Goal: Information Seeking & Learning: Learn about a topic

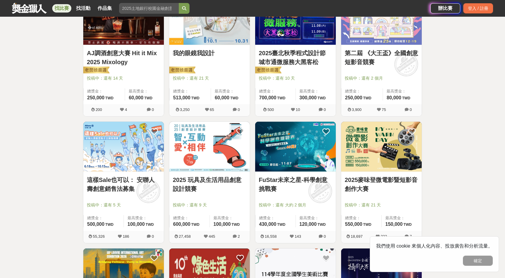
scroll to position [269, 0]
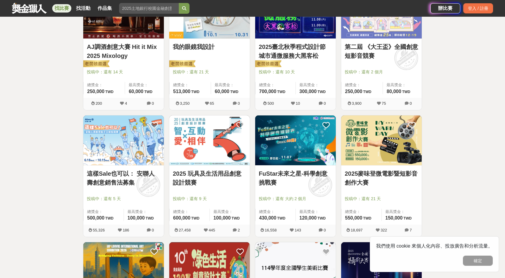
click at [302, 150] on img at bounding box center [295, 141] width 81 height 50
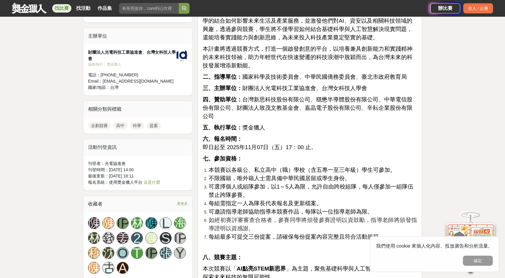
scroll to position [478, 0]
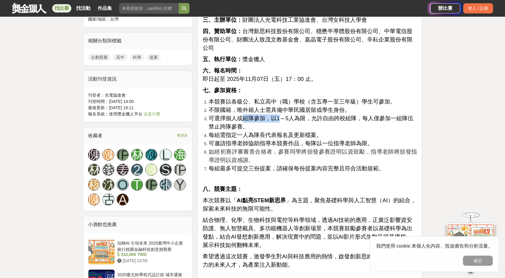
drag, startPoint x: 242, startPoint y: 110, endPoint x: 281, endPoint y: 111, distance: 38.8
click at [279, 115] on span "可選擇個人或組隊參加，以1～5人為限，允許自由跨校組隊，每人僅參加一組隊伍禁止跨隊參賽。" at bounding box center [311, 122] width 205 height 15
click at [281, 115] on span "可選擇個人或組隊參加，以1～5人為限，允許自由跨校組隊，每人僅參加一組隊伍禁止跨隊參賽。" at bounding box center [311, 122] width 205 height 15
drag, startPoint x: 215, startPoint y: 113, endPoint x: 284, endPoint y: 110, distance: 69.3
click at [283, 115] on span "可選擇個人或組隊參加，以1～5人為限，允許自由跨校組隊，每人僅參加一組隊伍禁止跨隊參賽。" at bounding box center [311, 122] width 205 height 15
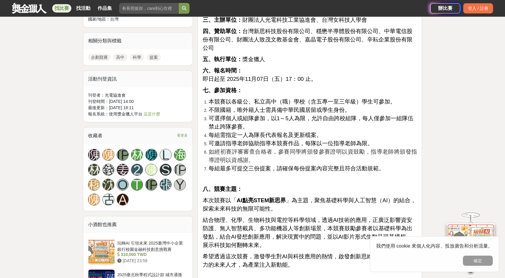
click at [290, 115] on span "可選擇個人或組隊參加，以1～5人為限，允許自由跨校組隊，每人僅參加一組隊伍禁止跨隊參賽。" at bounding box center [311, 122] width 205 height 15
drag, startPoint x: 270, startPoint y: 111, endPoint x: 286, endPoint y: 111, distance: 16.7
click at [286, 115] on span "可選擇個人或組隊參加，以1～5人為限，允許自由跨校組隊，每人僅參加一組隊伍禁止跨隊參賽。" at bounding box center [311, 122] width 205 height 15
drag, startPoint x: 270, startPoint y: 109, endPoint x: 300, endPoint y: 111, distance: 30.8
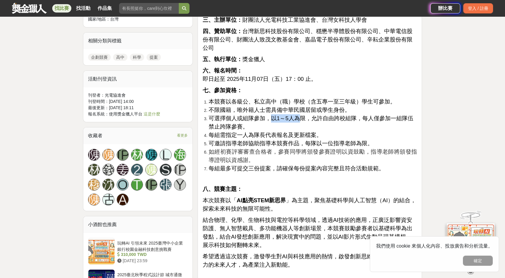
click at [300, 115] on span "可選擇個人或組隊參加，以1～5人為限，允許自由跨校組隊，每人僅參加一組隊伍禁止跨隊參賽。" at bounding box center [311, 122] width 205 height 15
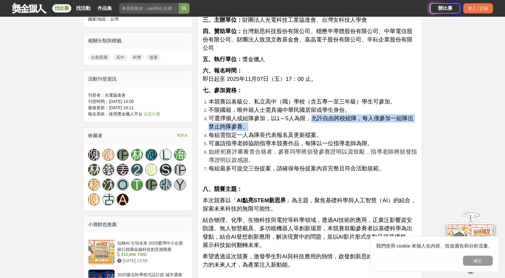
drag, startPoint x: 309, startPoint y: 110, endPoint x: 311, endPoint y: 116, distance: 5.8
click at [311, 116] on li "可選擇個人或組隊參加，以1～5人為限，允許自由跨校組隊，每人僅參加一組隊伍禁止跨隊參賽。" at bounding box center [313, 122] width 208 height 17
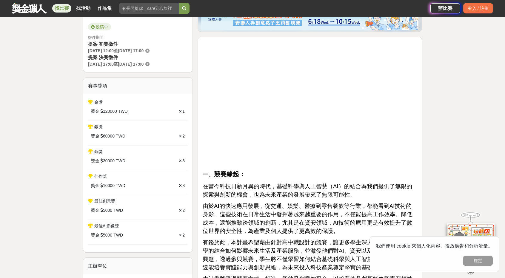
scroll to position [0, 0]
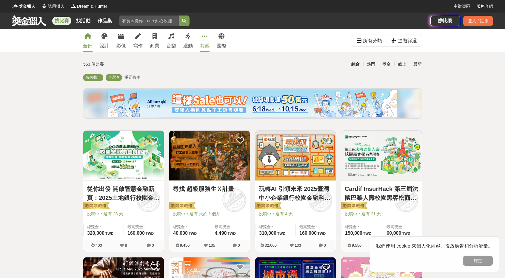
click at [203, 42] on link "其他" at bounding box center [205, 40] width 10 height 22
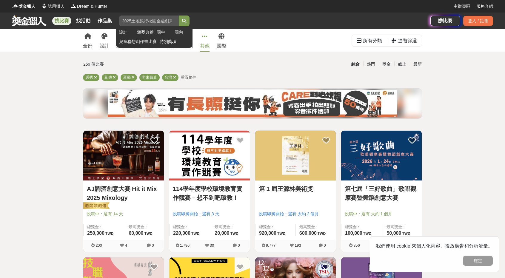
click at [136, 22] on input "search" at bounding box center [149, 21] width 60 height 11
type input "城"
type input "資訊"
click at [179, 16] on button "submit" at bounding box center [184, 21] width 11 height 11
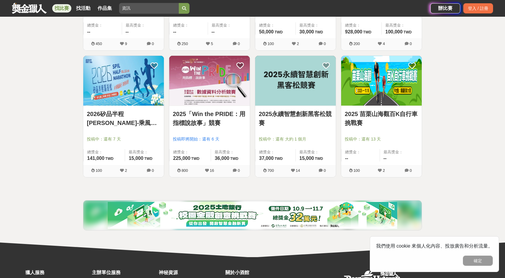
scroll to position [358, 0]
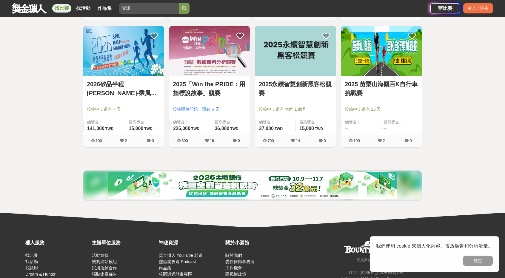
click at [295, 64] on img at bounding box center [295, 51] width 81 height 50
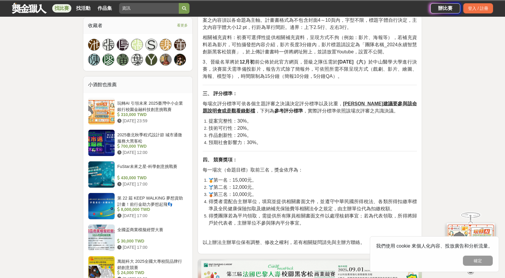
scroll to position [478, 0]
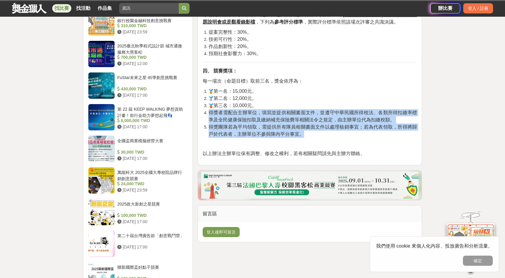
drag, startPoint x: 211, startPoint y: 114, endPoint x: 329, endPoint y: 132, distance: 119.5
click at [329, 132] on ol "第一名：15,000元。 第二名：12,000元。 第三名：10,000元。 得獎者需配合主辦單位，填寫並提供相關書面文件，並遵守中華民國所得稅法、各類所得扣…" at bounding box center [310, 113] width 214 height 50
click at [329, 132] on li "得獎團隊若為平均領取，需提供所有隊員相關書面文件以處理核銷事宜；若為代表領取，所得將歸戶於代表者，主辦單位不參與隊內平分事宜。" at bounding box center [313, 131] width 208 height 14
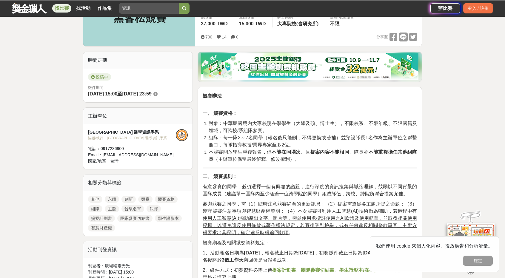
scroll to position [119, 0]
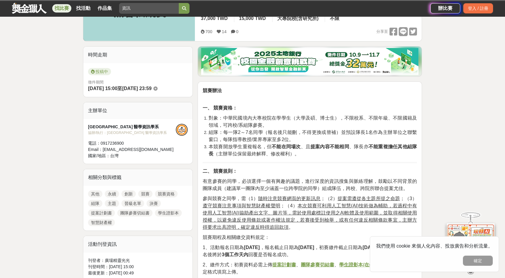
drag, startPoint x: 208, startPoint y: 116, endPoint x: 311, endPoint y: 159, distance: 110.9
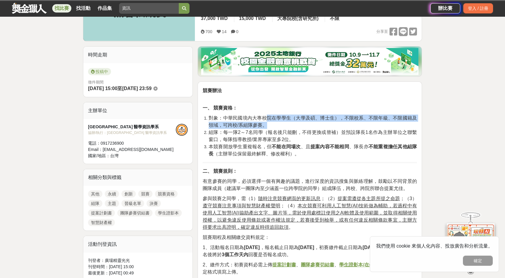
drag, startPoint x: 266, startPoint y: 119, endPoint x: 298, endPoint y: 122, distance: 32.4
click at [295, 122] on li "對象：中華民國境內大專校院在學學生（大學及碩、博士生），不限校系、不限年級、不限國籍及領域，可跨校/系組隊參賽。" at bounding box center [313, 122] width 208 height 14
click at [307, 123] on li "對象：中華民國境內大專校院在學學生（大學及碩、博士生），不限校系、不限年級、不限國籍及領域，可跨校/系組隊參賽。" at bounding box center [313, 122] width 208 height 14
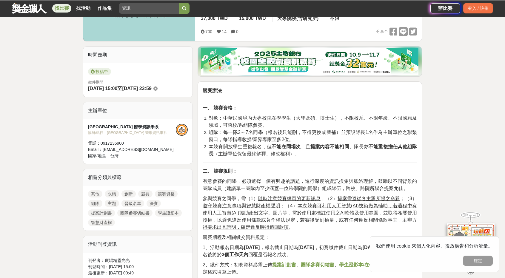
click at [227, 118] on span "對象：中華民國境內大專校院在學學生（大學及碩、博士生），不限校系、不限年級、不限國籍及領域，可跨校/系組隊參賽。" at bounding box center [313, 122] width 208 height 12
drag, startPoint x: 226, startPoint y: 116, endPoint x: 292, endPoint y: 117, distance: 66.6
click at [292, 117] on span "對象：中華民國境內大專校院在學學生（大學及碩、博士生），不限校系、不限年級、不限國籍及領域，可跨校/系組隊參賽。" at bounding box center [313, 122] width 208 height 12
drag, startPoint x: 221, startPoint y: 117, endPoint x: 286, endPoint y: 117, distance: 64.5
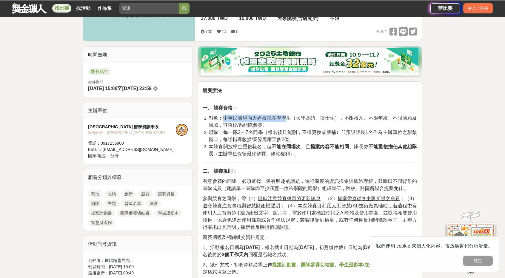
click at [286, 117] on span "對象：中華民國境內大專校院在學學生（大學及碩、博士生），不限校系、不限年級、不限國籍及領域，可跨校/系組隊參賽。" at bounding box center [313, 122] width 208 height 12
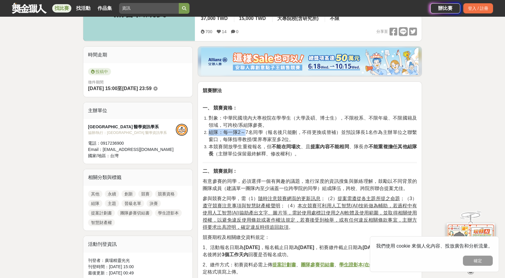
drag, startPoint x: 209, startPoint y: 133, endPoint x: 243, endPoint y: 134, distance: 34.3
click at [243, 134] on span "組隊：每一隊2～7名同學（報名後只能刪，不得更換或替補）並預設隊長1名作為主辦單位之聯繫窗口，每隊指導教授/業界專家至多2位。" at bounding box center [313, 136] width 208 height 12
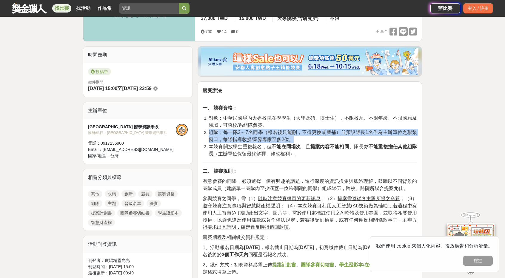
drag, startPoint x: 208, startPoint y: 133, endPoint x: 297, endPoint y: 139, distance: 89.4
click at [297, 139] on li "組隊：每一隊2～7名同學（報名後只能刪，不得更換或替補）並預設隊長1名作為主辦單位之聯繫窗口，每隊指導教授/業界專家至多2位。" at bounding box center [313, 136] width 208 height 14
drag, startPoint x: 213, startPoint y: 133, endPoint x: 283, endPoint y: 136, distance: 69.9
click at [283, 136] on span "組隊：每一隊2～7名同學（報名後只能刪，不得更換或替補）並預設隊長1名作為主辦單位之聯繫窗口，每隊指導教授/業界專家至多2位。" at bounding box center [313, 136] width 208 height 12
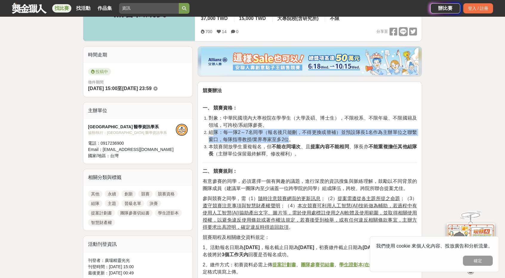
click at [283, 136] on span "組隊：每一隊2～7名同學（報名後只能刪，不得更換或替補）並預設隊長1名作為主辦單位之聯繫窗口，每隊指導教授/業界專家至多2位。" at bounding box center [313, 136] width 208 height 12
drag, startPoint x: 207, startPoint y: 131, endPoint x: 266, endPoint y: 137, distance: 59.4
click at [265, 137] on li "組隊：每一隊2～7名同學（報名後只能刪，不得更換或替補）並預設隊長1名作為主辦單位之聯繫窗口，每隊指導教授/業界專家至多2位。" at bounding box center [313, 136] width 208 height 14
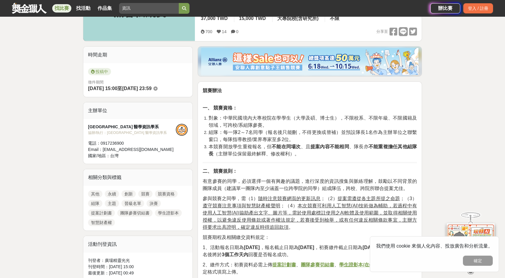
click at [270, 138] on span "組隊：每一隊2～7名同學（報名後只能刪，不得更換或替補）並預設隊長1名作為主辦單位之聯繫窗口，每隊指導教授/業界專家至多2位。" at bounding box center [313, 136] width 208 height 12
drag, startPoint x: 339, startPoint y: 131, endPoint x: 343, endPoint y: 133, distance: 4.6
click at [343, 133] on span "組隊：每一隊2～7名同學（報名後只能刪，不得更換或替補）並預設隊長1名作為主辦單位之聯繫窗口，每隊指導教授/業界專家至多2位。" at bounding box center [313, 136] width 208 height 12
click at [345, 135] on li "組隊：每一隊2～7名同學（報名後只能刪，不得更換或替補）並預設隊長1名作為主辦單位之聯繫窗口，每隊指導教授/業界專家至多2位。" at bounding box center [313, 136] width 208 height 14
drag, startPoint x: 339, startPoint y: 132, endPoint x: 343, endPoint y: 135, distance: 4.5
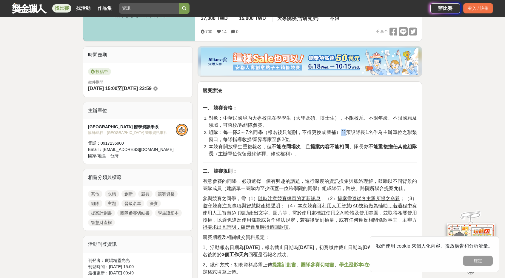
click at [343, 135] on span "組隊：每一隊2～7名同學（報名後只能刪，不得更換或替補）並預設隊長1名作為主辦單位之聯繫窗口，每隊指導教授/業界專家至多2位。" at bounding box center [313, 136] width 208 height 12
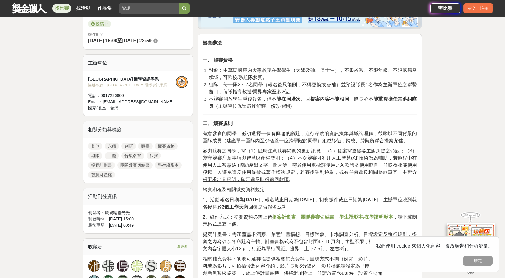
scroll to position [179, 0]
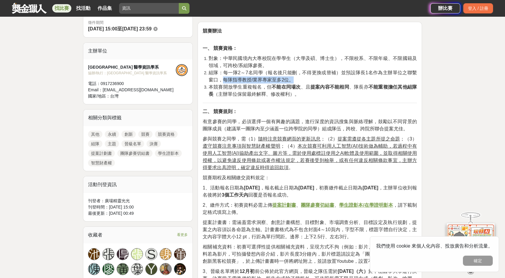
drag, startPoint x: 219, startPoint y: 81, endPoint x: 297, endPoint y: 82, distance: 77.6
click at [297, 82] on li "組隊：每一隊2～7名同學（報名後只能刪，不得更換或替補）並預設隊長1名作為主辦單位之聯繫窗口，每隊指導教授/業界專家至多2位。" at bounding box center [313, 76] width 208 height 14
click at [295, 84] on strong "不能在同場次" at bounding box center [286, 86] width 29 height 5
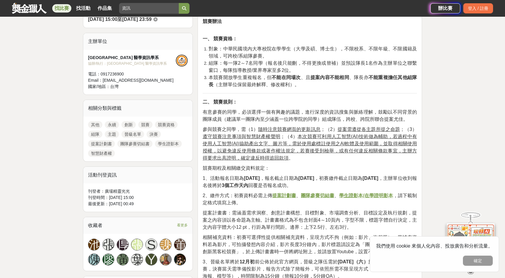
scroll to position [239, 0]
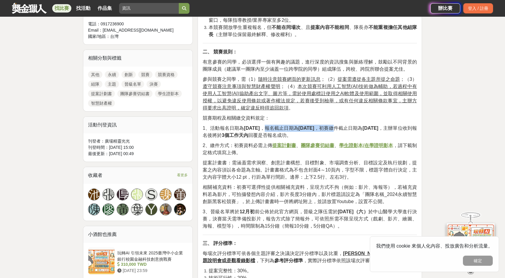
drag, startPoint x: 267, startPoint y: 128, endPoint x: 341, endPoint y: 130, distance: 74.1
click at [341, 130] on span "1、活動報名日期為 8月19日 ，報名截止日期為 11月10日 ，初賽繳件截止日期為 11月24日 ，主辦單位收到報名後將於 3個工作天內 回覆是否報名成功。" at bounding box center [310, 132] width 214 height 12
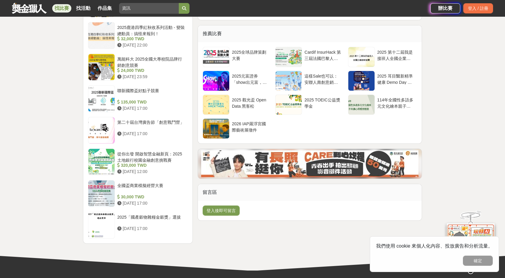
scroll to position [627, 0]
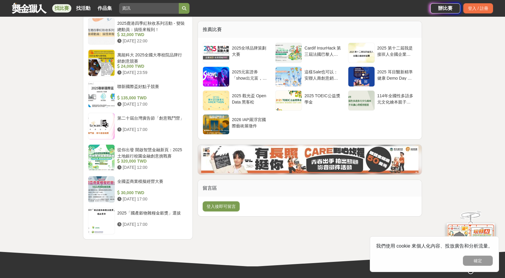
click at [27, 5] on link at bounding box center [29, 7] width 36 height 11
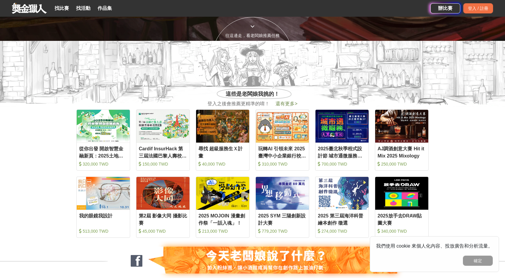
scroll to position [239, 0]
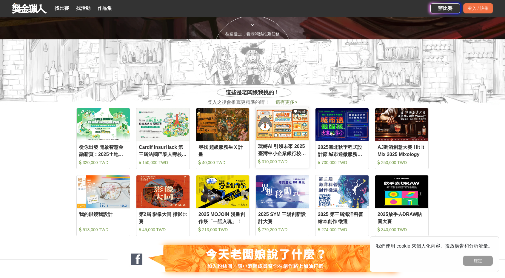
click at [279, 128] on img at bounding box center [282, 123] width 53 height 33
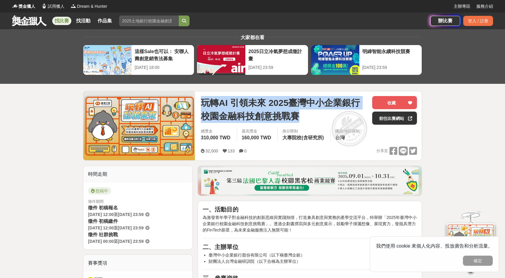
drag, startPoint x: 204, startPoint y: 102, endPoint x: 328, endPoint y: 123, distance: 126.0
click at [325, 123] on div "玩轉AI 引領未來 2025臺灣中小企業銀行校園金融科技創意挑戰賽" at bounding box center [284, 110] width 167 height 29
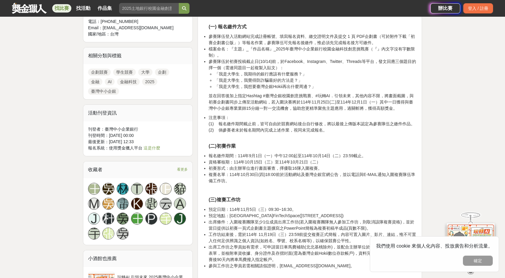
scroll to position [418, 0]
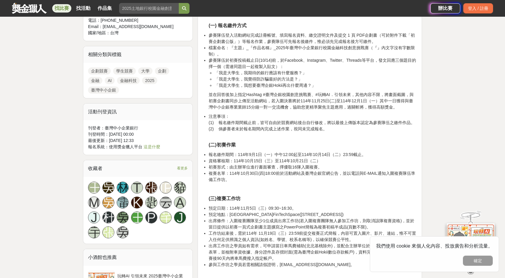
click at [24, 8] on link at bounding box center [29, 7] width 36 height 11
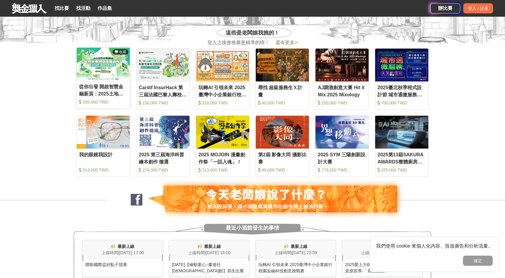
scroll to position [298, 0]
click at [60, 8] on link "找比賽" at bounding box center [61, 8] width 19 height 8
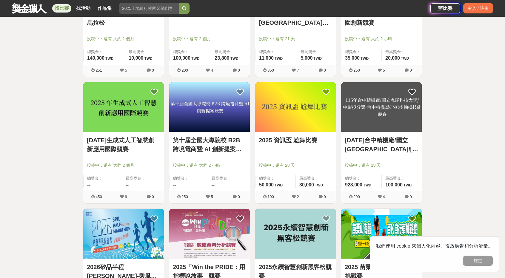
scroll to position [179, 0]
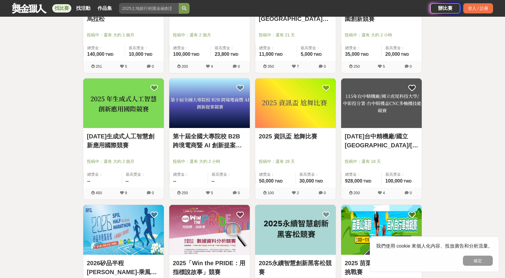
click at [124, 123] on img at bounding box center [123, 103] width 81 height 50
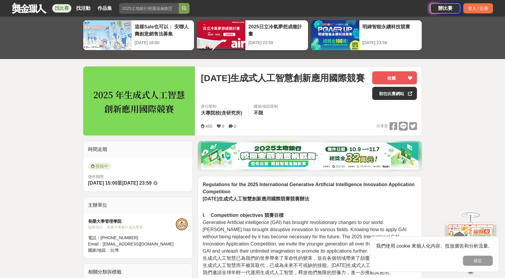
scroll to position [30, 0]
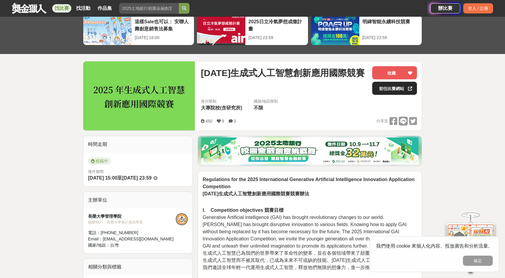
click at [395, 87] on link "前往比賽網站" at bounding box center [394, 88] width 45 height 13
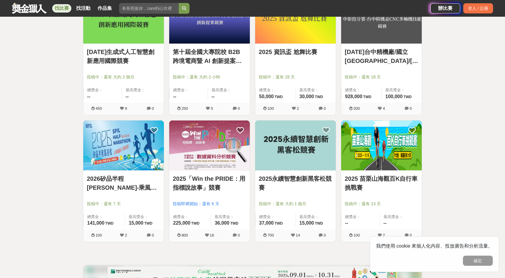
scroll to position [269, 0]
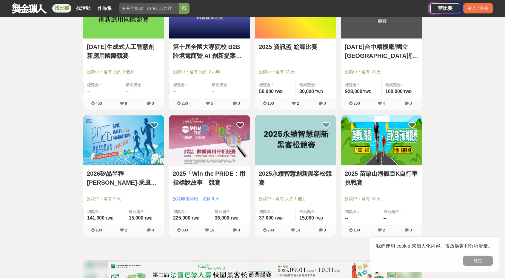
click at [303, 142] on img at bounding box center [295, 141] width 81 height 50
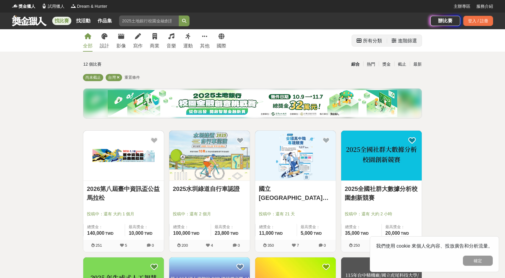
click at [381, 43] on div "所有分類" at bounding box center [372, 41] width 19 height 12
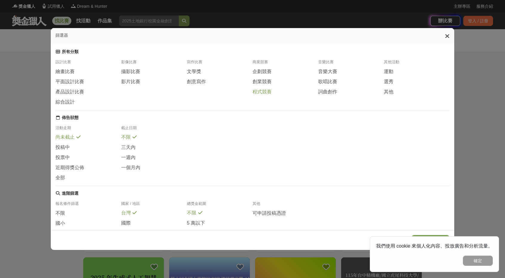
click at [261, 93] on span "程式競賽" at bounding box center [262, 92] width 19 height 6
click at [477, 259] on button "確定" at bounding box center [478, 261] width 30 height 10
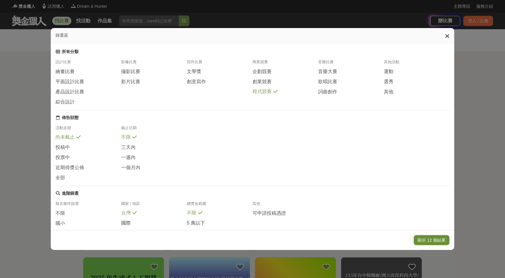
click at [438, 241] on button "顯示 12 個結果" at bounding box center [432, 240] width 36 height 10
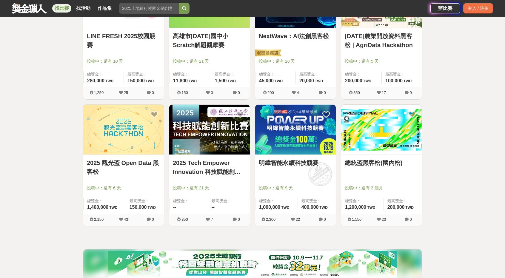
scroll to position [298, 0]
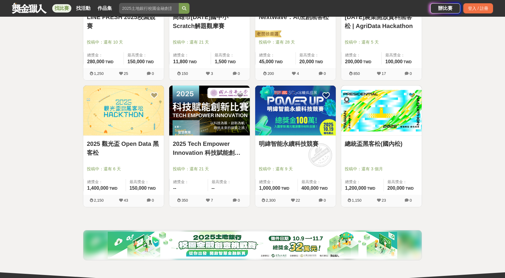
click at [386, 118] on img at bounding box center [381, 111] width 81 height 50
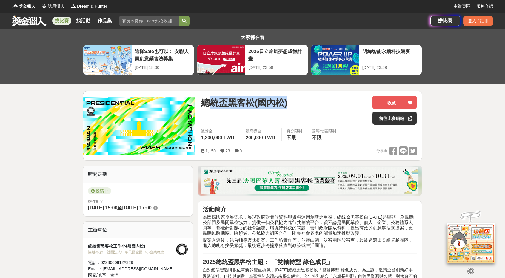
drag, startPoint x: 206, startPoint y: 103, endPoint x: 295, endPoint y: 102, distance: 89.8
click at [295, 102] on div "總統盃黑客松(國內松)" at bounding box center [284, 102] width 167 height 13
drag, startPoint x: 204, startPoint y: 104, endPoint x: 305, endPoint y: 104, distance: 100.9
click at [305, 104] on div "總統盃黑客松(國內松)" at bounding box center [284, 102] width 167 height 13
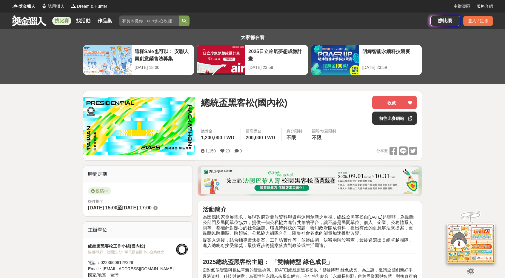
click at [305, 104] on div "總統盃黑客松(國內松)" at bounding box center [284, 102] width 167 height 13
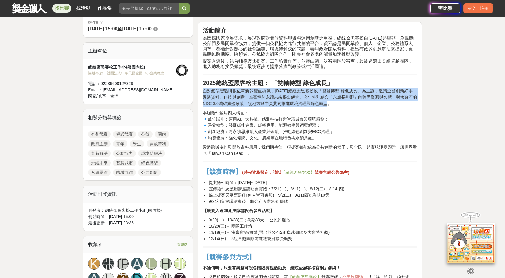
drag, startPoint x: 203, startPoint y: 90, endPoint x: 357, endPoint y: 103, distance: 154.3
click at [356, 103] on p "面對氣候變遷與數位革新的雙重挑戰，2025年總統盃黑客松以「雙軸轉型 綠色成長」為主題，邀請全國創新好手，透過資料、科技與創意，為臺灣的永續未來提出解方。今年…" at bounding box center [310, 97] width 214 height 19
click at [357, 103] on p "面對氣候變遷與數位革新的雙重挑戰，2025年總統盃黑客松以「雙軸轉型 綠色成長」為主題，邀請全國創新好手，透過資料、科技與創意，為臺灣的永續未來提出解方。今年…" at bounding box center [310, 97] width 214 height 19
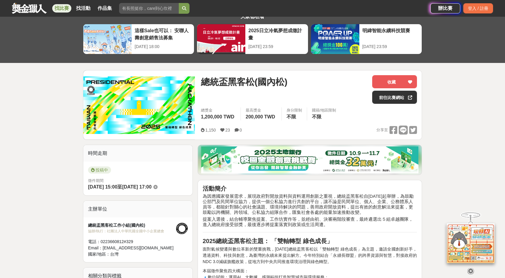
scroll to position [0, 0]
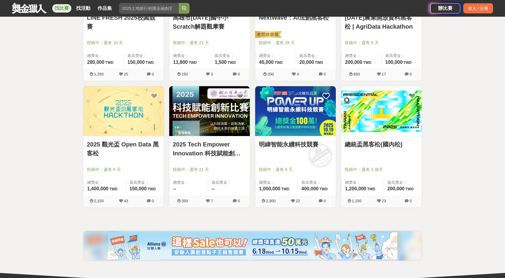
scroll to position [298, 0]
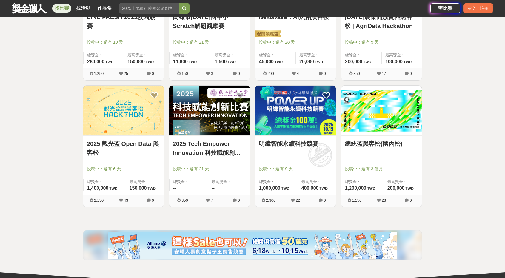
click at [211, 112] on img at bounding box center [209, 111] width 81 height 50
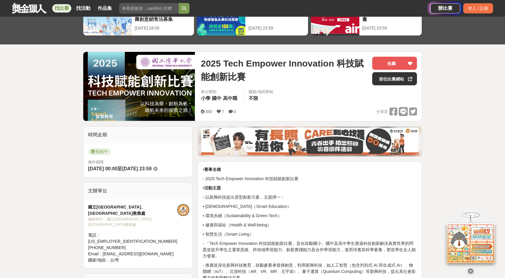
scroll to position [60, 0]
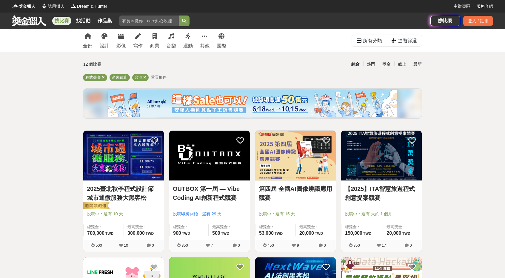
click at [31, 19] on link at bounding box center [29, 20] width 36 height 11
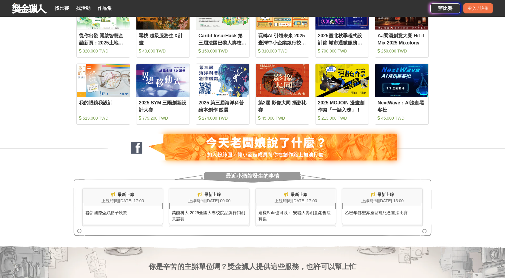
scroll to position [448, 0]
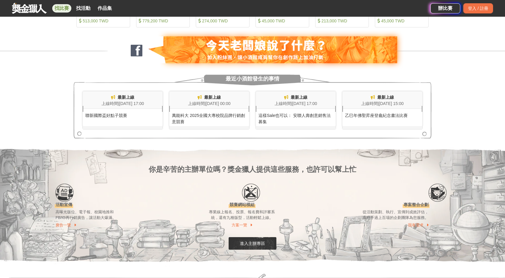
click at [58, 10] on link "找比賽" at bounding box center [61, 8] width 19 height 8
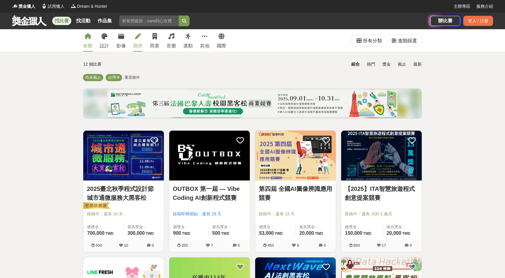
click at [138, 39] on icon at bounding box center [138, 36] width 6 height 6
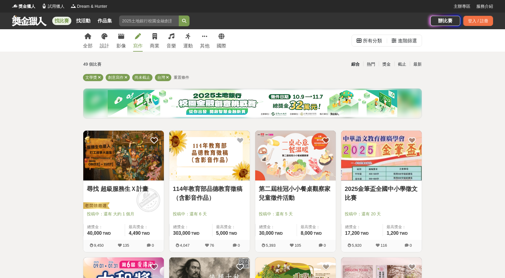
click at [88, 37] on icon at bounding box center [87, 36] width 7 height 6
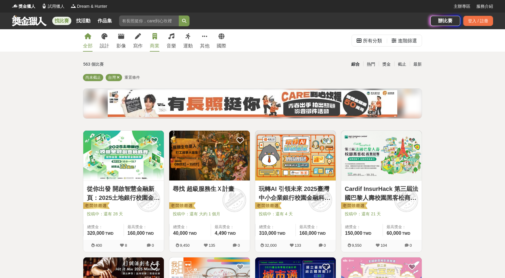
click at [150, 39] on link "商業" at bounding box center [155, 40] width 10 height 22
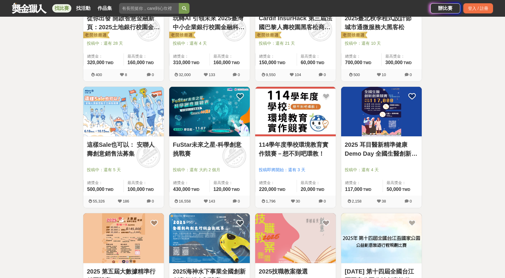
scroll to position [239, 0]
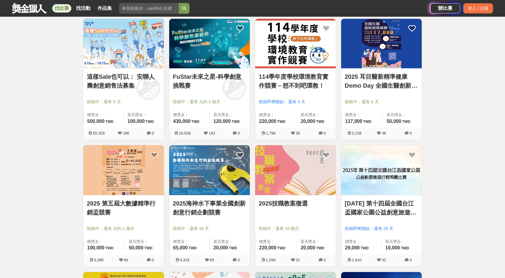
click at [209, 46] on img at bounding box center [209, 44] width 81 height 50
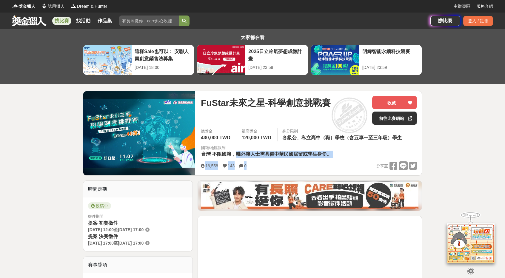
drag, startPoint x: 236, startPoint y: 155, endPoint x: 340, endPoint y: 161, distance: 104.7
click at [340, 161] on div "FuStar未來之星-科學創意挑戰賽 收藏 前往比賽網站 總獎金 430,000 TWD 最高獎金 120,000 TWD 身分限制 各級公、私立高中（職）學…" at bounding box center [309, 133] width 226 height 84
click at [340, 161] on div "16,558 143 0 分享至" at bounding box center [309, 165] width 216 height 9
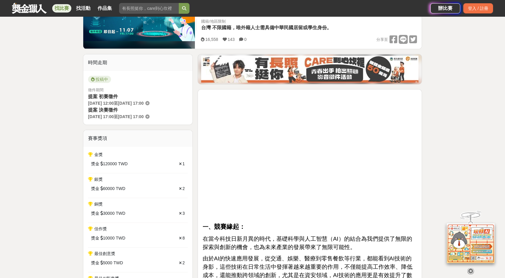
scroll to position [239, 0]
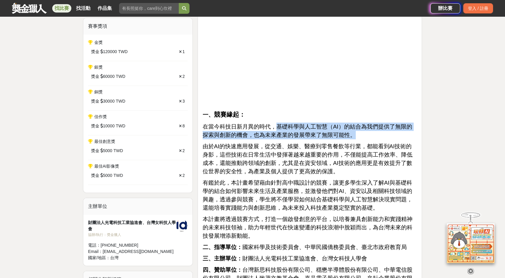
drag, startPoint x: 283, startPoint y: 127, endPoint x: 375, endPoint y: 135, distance: 92.6
click at [375, 135] on p "在當今科技日新月異的時代，基礎科學與人工智慧（AI）的結合為我們提供了無限的探索與創新的機會，也為未來產業的發展帶來了無限可能性。" at bounding box center [310, 131] width 214 height 17
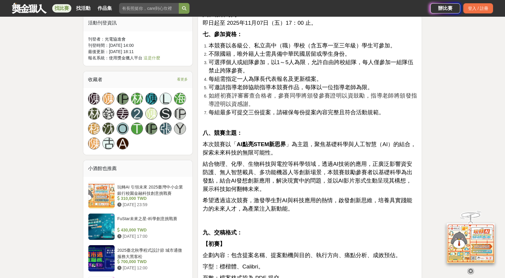
scroll to position [537, 0]
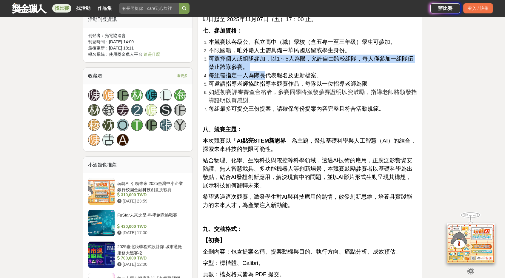
drag, startPoint x: 209, startPoint y: 51, endPoint x: 263, endPoint y: 63, distance: 55.1
click at [263, 63] on ol "本競賽以各級公、私立高中（職）學校（含五專一至三年級）學生可參加。 不限國籍，唯外籍人士需具備中華民國居留或學生身份。 可選擇個人或組隊參加，以1～5人為限，…" at bounding box center [310, 75] width 214 height 75
click at [263, 72] on span "每組需指定一人為隊長代表報名及更新檔案。" at bounding box center [265, 75] width 113 height 6
click at [251, 56] on span "可選擇個人或組隊參加，以1～5人為限，允許自由跨校組隊，每人僅參加一組隊伍禁止跨隊參賽。" at bounding box center [311, 63] width 205 height 15
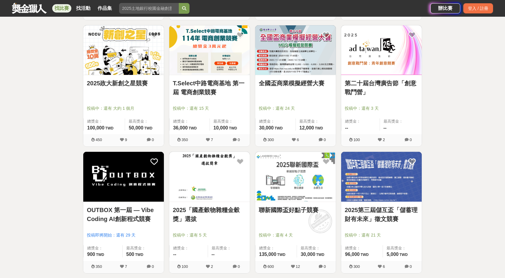
scroll to position [657, 0]
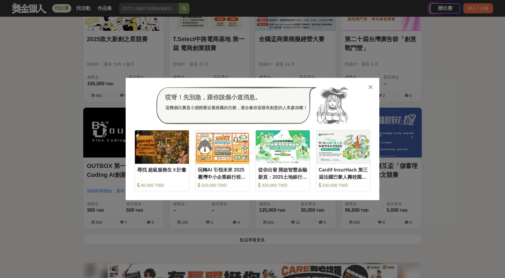
click at [368, 86] on icon at bounding box center [370, 87] width 4 height 6
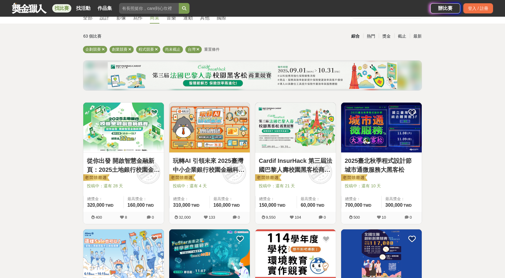
scroll to position [0, 0]
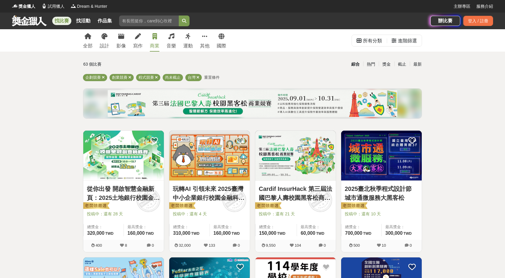
click at [279, 105] on img at bounding box center [253, 103] width 290 height 27
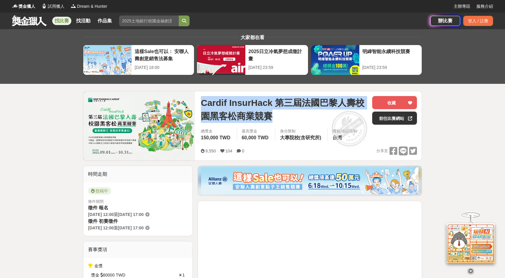
drag, startPoint x: 203, startPoint y: 104, endPoint x: 288, endPoint y: 109, distance: 84.9
click at [288, 109] on span "Cardif InsurHack 第三屆法國巴黎人壽校園黑客松商業競賽" at bounding box center [284, 109] width 167 height 27
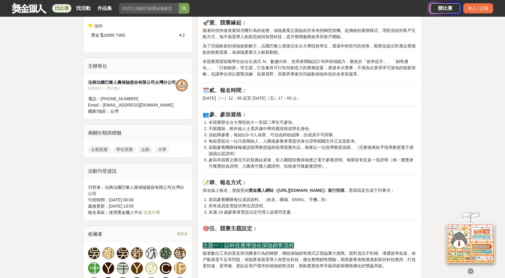
scroll to position [328, 0]
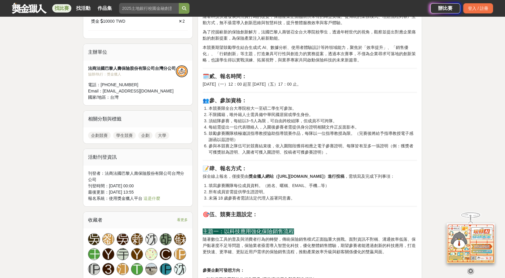
click at [21, 4] on link at bounding box center [29, 7] width 36 height 11
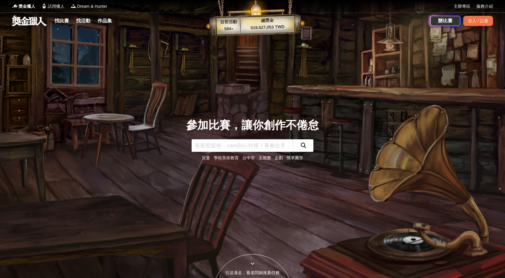
click at [81, 9] on div "獎金獵人 試用獵人 Dream & Hunter" at bounding box center [233, 6] width 442 height 13
click at [87, 21] on link "找活動" at bounding box center [83, 21] width 19 height 8
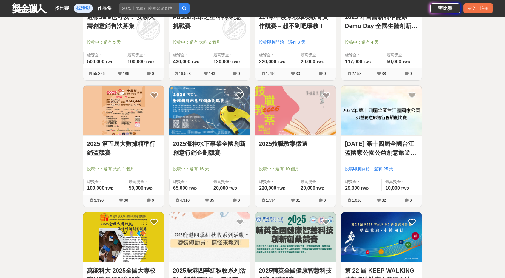
scroll to position [179, 0]
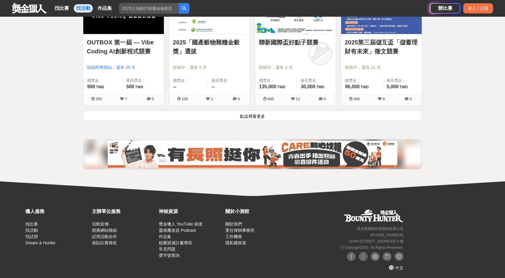
scroll to position [781, 0]
click at [257, 119] on button "點這裡看更多" at bounding box center [252, 115] width 339 height 10
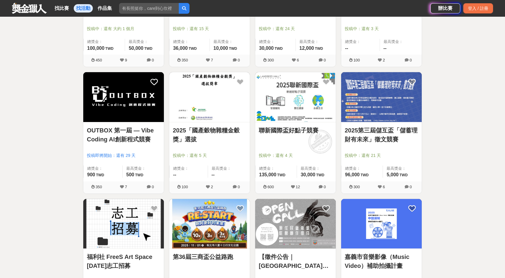
scroll to position [661, 0]
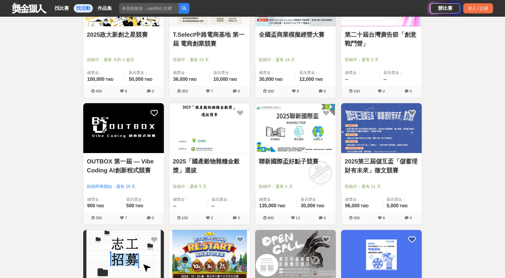
click at [96, 135] on img at bounding box center [123, 128] width 81 height 50
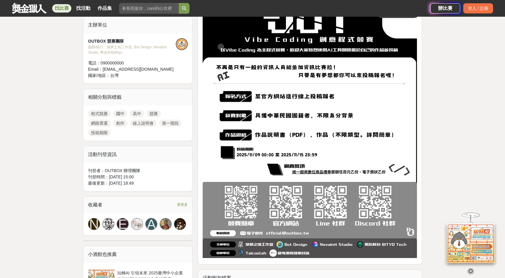
scroll to position [281, 0]
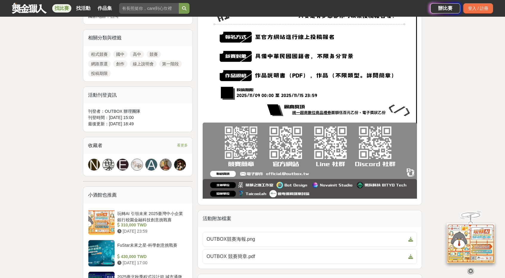
click at [181, 145] on span "看更多" at bounding box center [182, 145] width 11 height 7
click at [307, 110] on img at bounding box center [310, 65] width 214 height 268
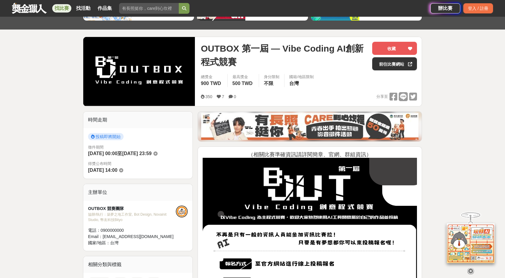
scroll to position [42, 0]
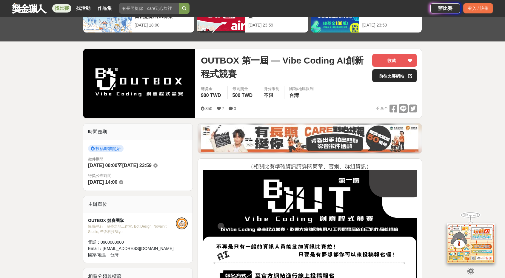
click at [392, 73] on link "前往比賽網站" at bounding box center [394, 75] width 45 height 13
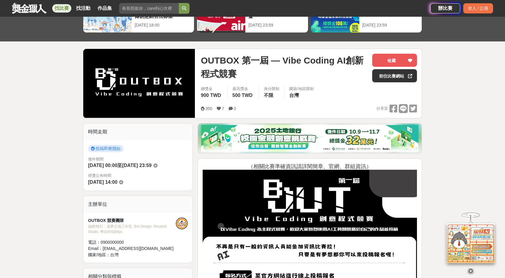
click at [33, 10] on link at bounding box center [29, 7] width 36 height 11
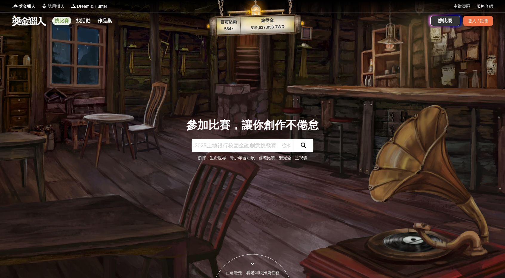
click at [64, 22] on link "找比賽" at bounding box center [61, 21] width 19 height 8
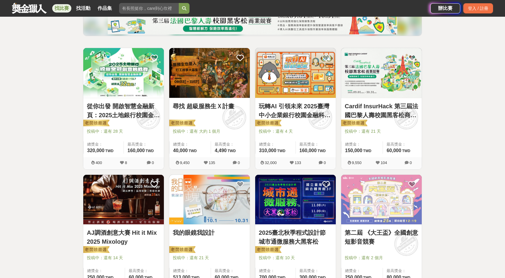
scroll to position [149, 0]
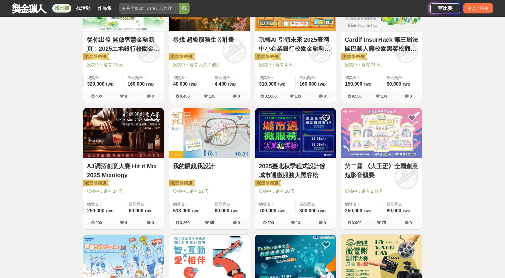
click at [129, 134] on img at bounding box center [123, 133] width 81 height 50
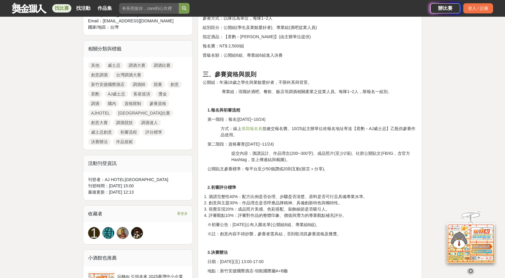
scroll to position [269, 0]
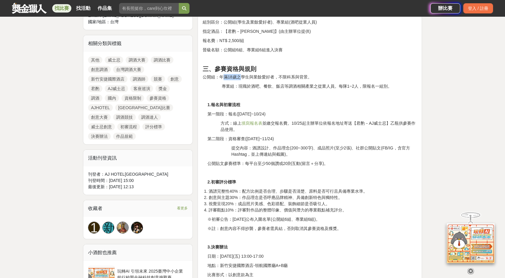
drag, startPoint x: 222, startPoint y: 76, endPoint x: 241, endPoint y: 76, distance: 18.5
click at [241, 76] on p "公開組：年滿18歲之學生與業餘愛好者，不限科系與背景。" at bounding box center [310, 77] width 214 height 6
click at [235, 75] on p "公開組：年滿18歲之學生與業餘愛好者，不限科系與背景。" at bounding box center [310, 77] width 214 height 6
drag, startPoint x: 219, startPoint y: 76, endPoint x: 314, endPoint y: 81, distance: 95.1
click at [314, 81] on div "一、活動目的 Hit it Mix 2025調酒創意大賽以【君酌－AJ威士忌】為核心，打造專業調酒競技舞台，邀請調酒達人重新詮釋威士忌的創意可能。 透過「專業…" at bounding box center [310, 276] width 214 height 649
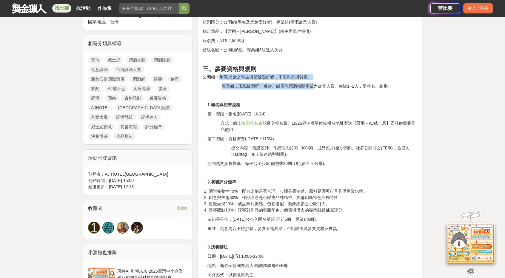
click at [241, 89] on p "專業組：現職於酒吧、餐飲、飯店等調酒相關產業之從業人員。每隊1~2人，限報名一組別。" at bounding box center [319, 86] width 195 height 6
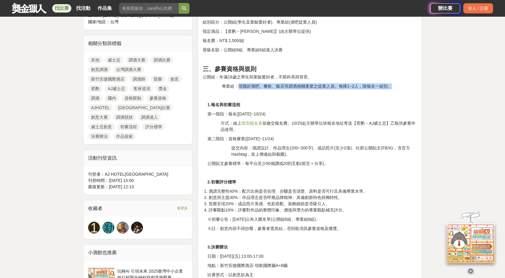
drag, startPoint x: 239, startPoint y: 86, endPoint x: 392, endPoint y: 84, distance: 153.4
click at [392, 84] on p "專業組：現職於酒吧、餐飲、飯店等調酒相關產業之從業人員。每隊1~2人，限報名一組別。" at bounding box center [319, 86] width 195 height 6
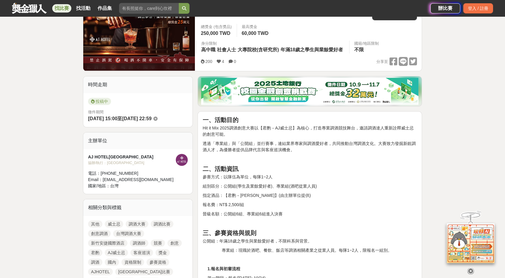
scroll to position [90, 0]
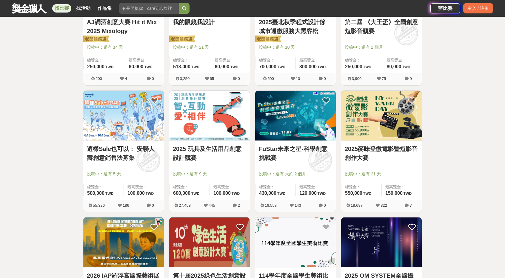
scroll to position [298, 0]
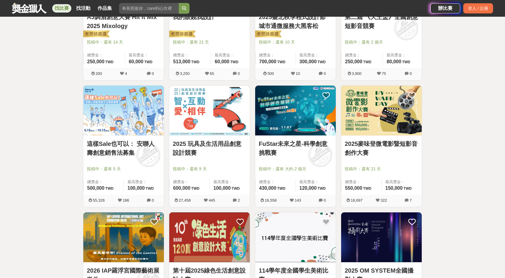
click at [274, 116] on img at bounding box center [295, 111] width 81 height 50
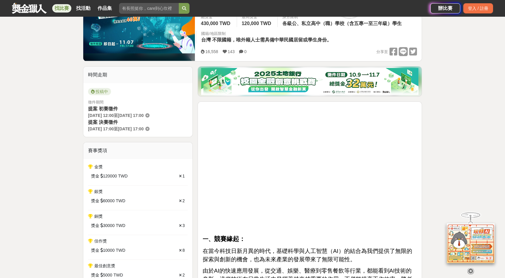
scroll to position [119, 0]
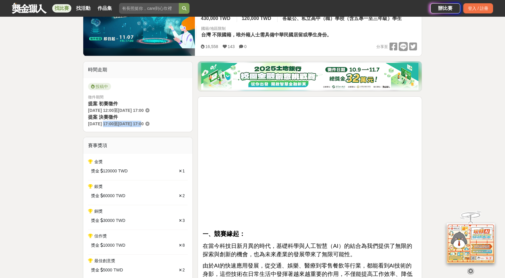
drag, startPoint x: 104, startPoint y: 122, endPoint x: 154, endPoint y: 120, distance: 49.6
click at [154, 120] on div "提案 決賽徵件 2025-11-21 17:00 至 2025-12-05 17:00" at bounding box center [138, 120] width 100 height 13
click at [144, 121] on span "2025-12-05 17:00" at bounding box center [131, 123] width 26 height 5
drag, startPoint x: 100, startPoint y: 124, endPoint x: 160, endPoint y: 123, distance: 60.6
click at [159, 123] on div "提案 決賽徵件 2025-11-21 17:00 至 2025-12-05 17:00" at bounding box center [138, 120] width 100 height 13
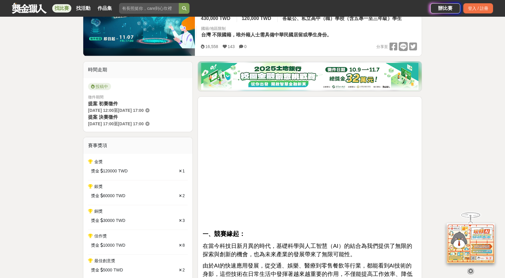
click at [144, 123] on span "2025-12-05 17:00" at bounding box center [131, 123] width 26 height 5
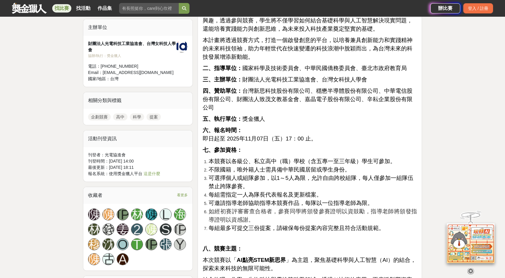
scroll to position [537, 0]
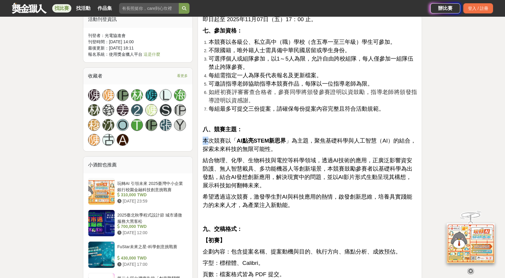
drag, startPoint x: 203, startPoint y: 132, endPoint x: 209, endPoint y: 132, distance: 6.3
click at [209, 138] on span "本次競賽以「 AI點亮STEM新思界 」為主題，聚焦基礎科學與人工智慧（AI）的結合，探索未來科技的無限可能性。" at bounding box center [309, 145] width 213 height 15
drag, startPoint x: 332, startPoint y: 134, endPoint x: 272, endPoint y: 139, distance: 59.9
click at [331, 138] on span "本次競賽以「 AI點亮STEM新思界 」為主題，聚焦基礎科學與人工智慧（AI）的結合，探索未來科技的無限可能性。" at bounding box center [309, 145] width 213 height 15
click at [203, 142] on span "本次競賽以「 AI點亮STEM新思界 」為主題，聚焦基礎科學與人工智慧（AI）的結合，探索未來科技的無限可能性。" at bounding box center [309, 145] width 213 height 15
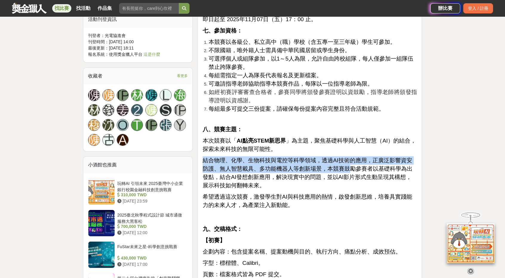
drag, startPoint x: 202, startPoint y: 151, endPoint x: 341, endPoint y: 160, distance: 139.4
click at [341, 160] on span "結合物理、化學、生物科技與電控等科學領域，透過AI技術的應用，正廣泛影響資安防護、無人智慧載具、多功能機器人等創新場景，本競賽鼓勵參賽者以基礎科學為出發點，結…" at bounding box center [308, 172] width 210 height 31
click at [342, 160] on span "結合物理、化學、生物科技與電控等科學領域，透過AI技術的應用，正廣泛影響資安防護、無人智慧載具、多功能機器人等創新場景，本競賽鼓勵參賽者以基礎科學為出發點，結…" at bounding box center [308, 172] width 210 height 31
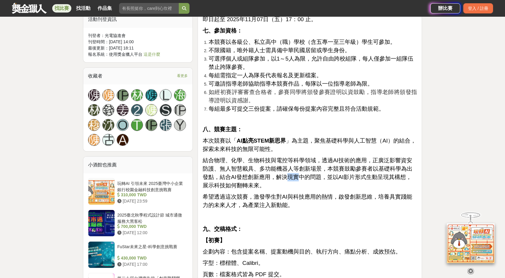
drag, startPoint x: 278, startPoint y: 168, endPoint x: 309, endPoint y: 169, distance: 31.1
click at [293, 169] on span "結合物理、化學、生物科技與電控等科學領域，透過AI技術的應用，正廣泛影響資安防護、無人智慧載具、多功能機器人等創新場景，本競賽鼓勵參賽者以基礎科學為出發點，結…" at bounding box center [308, 172] width 210 height 31
click at [325, 172] on span "結合物理、化學、生物科技與電控等科學領域，透過AI技術的應用，正廣泛影響資安防護、無人智慧載具、多功能機器人等創新場景，本競賽鼓勵參賽者以基礎科學為出發點，結…" at bounding box center [308, 172] width 210 height 31
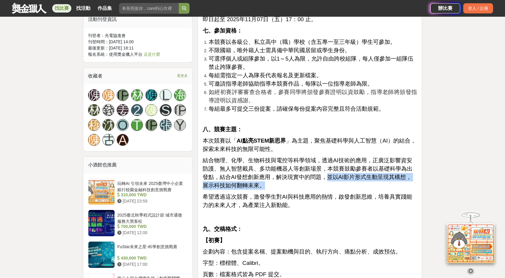
drag, startPoint x: 325, startPoint y: 170, endPoint x: 386, endPoint y: 178, distance: 61.9
click at [385, 178] on p "結合物理、化學、生物科技與電控等科學領域，透過AI技術的應用，正廣泛影響資安防護、無人智慧載具、多功能機器人等創新場景，本競賽鼓勵參賽者以基礎科學為出發點，結…" at bounding box center [310, 172] width 214 height 33
click at [388, 178] on p "結合物理、化學、生物科技與電控等科學領域，透過AI技術的應用，正廣泛影響資安防護、無人智慧載具、多功能機器人等創新場景，本競賽鼓勵參賽者以基礎科學為出發點，結…" at bounding box center [310, 172] width 214 height 33
drag, startPoint x: 406, startPoint y: 170, endPoint x: 404, endPoint y: 175, distance: 5.2
click at [404, 175] on p "結合物理、化學、生物科技與電控等科學領域，透過AI技術的應用，正廣泛影響資安防護、無人智慧載具、多功能機器人等創新場景，本競賽鼓勵參賽者以基礎科學為出發點，結…" at bounding box center [310, 172] width 214 height 33
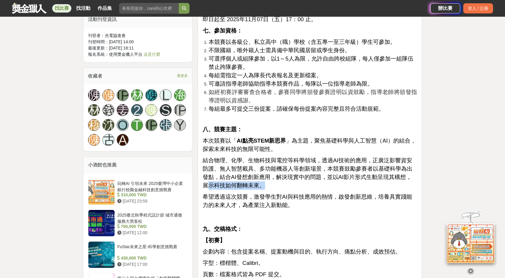
click at [399, 176] on p "結合物理、化學、生物科技與電控等科學領域，透過AI技術的應用，正廣泛影響資安防護、無人智慧載具、多功能機器人等創新場景，本競賽鼓勵參賽者以基礎科學為出發點，結…" at bounding box center [310, 172] width 214 height 33
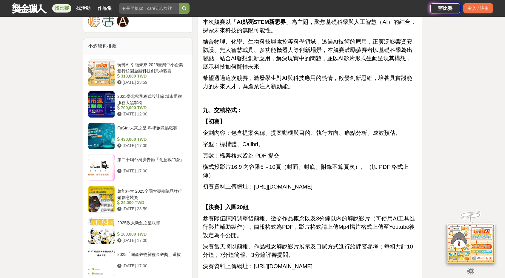
scroll to position [657, 0]
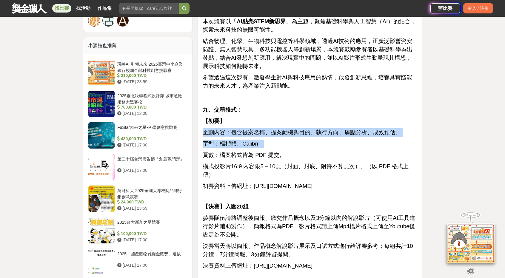
drag, startPoint x: 204, startPoint y: 126, endPoint x: 303, endPoint y: 135, distance: 99.2
click at [303, 140] on p "字型：標楷體、Calibri。" at bounding box center [310, 144] width 214 height 8
drag, startPoint x: 301, startPoint y: 132, endPoint x: 309, endPoint y: 135, distance: 8.6
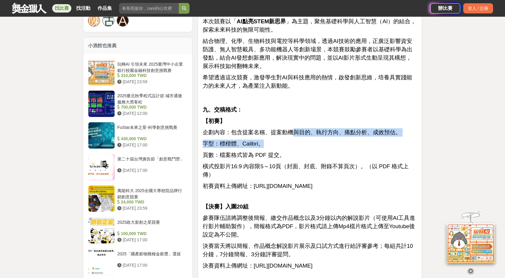
click at [309, 140] on p "字型：標楷體、Calibri。" at bounding box center [310, 144] width 214 height 8
drag, startPoint x: 350, startPoint y: 131, endPoint x: 351, endPoint y: 134, distance: 3.3
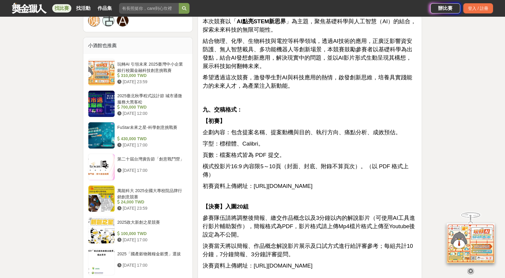
click at [338, 129] on span "企劃內容：包含提案名稱、提案動機與目的、執行方向、痛點分析、成效預估。" at bounding box center [302, 132] width 198 height 6
drag, startPoint x: 343, startPoint y: 124, endPoint x: 341, endPoint y: 141, distance: 16.5
drag, startPoint x: 203, startPoint y: 135, endPoint x: 281, endPoint y: 150, distance: 78.8
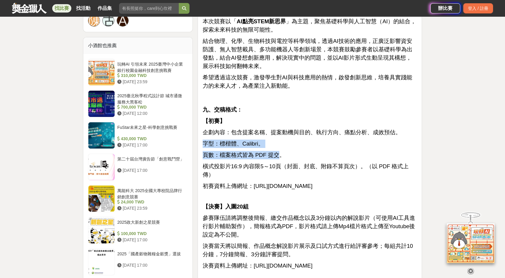
click at [281, 152] on span "頁數：檔案格式皆為 PDF 提交。" at bounding box center [244, 155] width 82 height 6
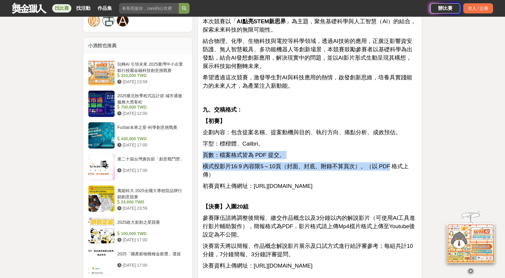
drag, startPoint x: 198, startPoint y: 148, endPoint x: 381, endPoint y: 160, distance: 182.8
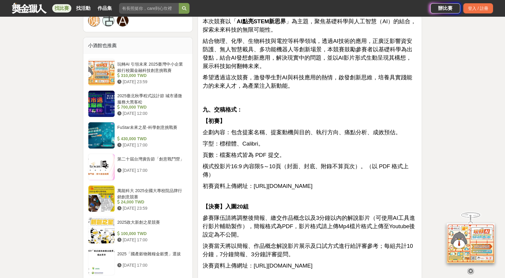
drag, startPoint x: 331, startPoint y: 138, endPoint x: 309, endPoint y: 148, distance: 24.5
click at [330, 140] on p "字型：標楷體、Calibri。" at bounding box center [310, 144] width 214 height 8
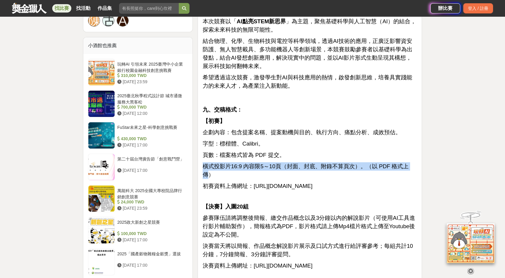
drag, startPoint x: 202, startPoint y: 160, endPoint x: 406, endPoint y: 158, distance: 203.9
click at [406, 163] on span "橫式投影片16:9 內容限5～10頁（封面、封底、附錄不算頁次）。（以 PDF 格式上傳）" at bounding box center [306, 170] width 206 height 15
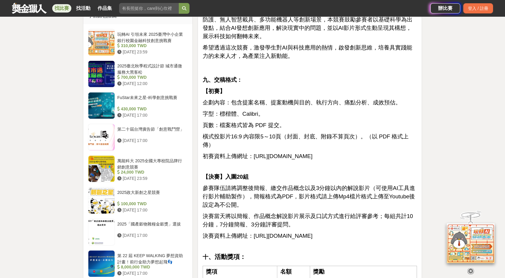
scroll to position [507, 0]
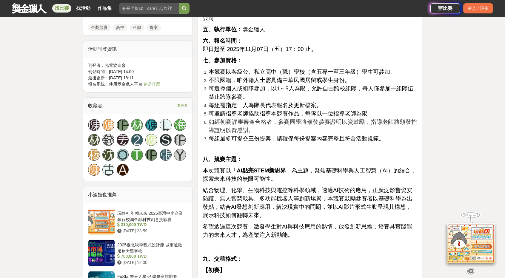
click at [181, 104] on span "看更多" at bounding box center [182, 105] width 11 height 7
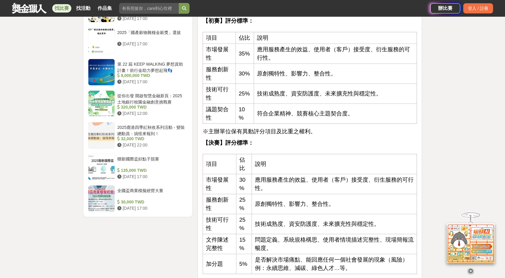
scroll to position [1134, 0]
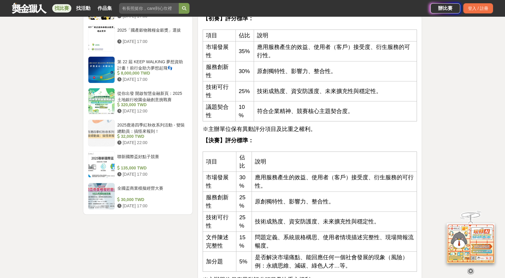
click at [28, 9] on link at bounding box center [29, 7] width 36 height 11
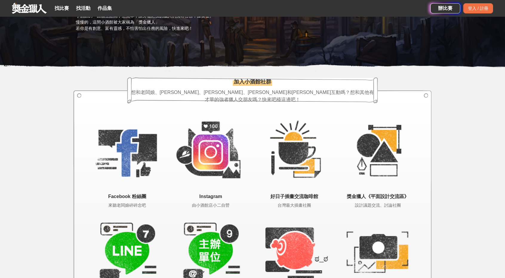
click at [26, 4] on link at bounding box center [29, 7] width 36 height 11
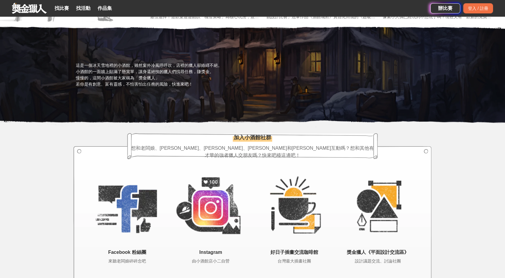
scroll to position [812, 0]
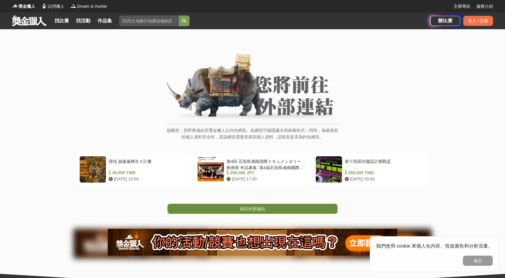
click at [278, 209] on link "前往外部連結" at bounding box center [252, 209] width 170 height 10
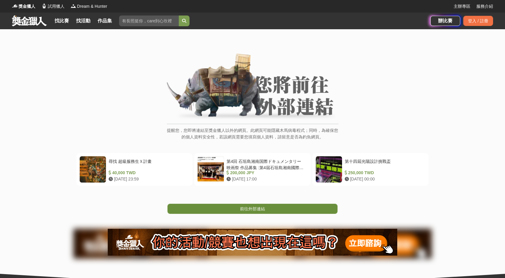
click at [246, 210] on span "前往外部連結" at bounding box center [252, 209] width 25 height 5
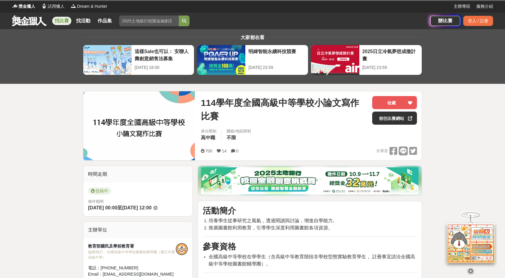
drag, startPoint x: 251, startPoint y: 102, endPoint x: 259, endPoint y: 116, distance: 15.8
click at [257, 111] on span "114學年度全國高級中等學校小論文寫作比賽" at bounding box center [284, 109] width 167 height 27
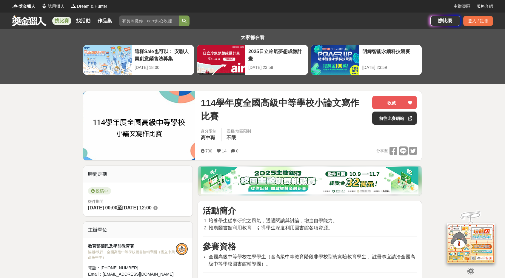
click at [264, 123] on div "114學年度全國高級中等學校小論文寫作比賽" at bounding box center [284, 110] width 167 height 29
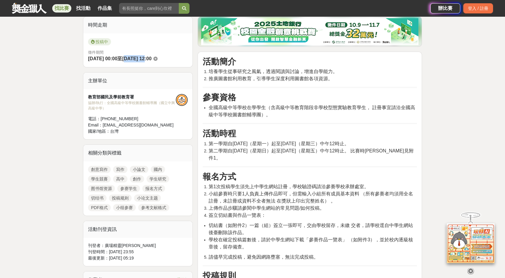
drag, startPoint x: 137, startPoint y: 59, endPoint x: 158, endPoint y: 57, distance: 20.9
click at [151, 57] on span "2025-10-15 12:00" at bounding box center [136, 58] width 29 height 5
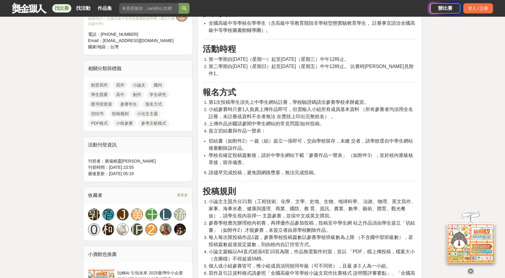
scroll to position [239, 0]
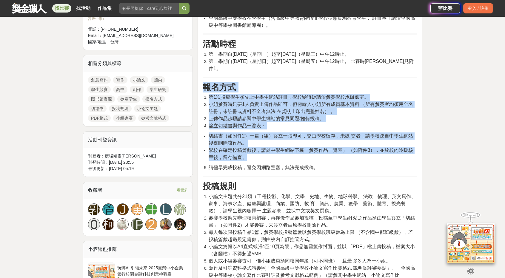
drag, startPoint x: 204, startPoint y: 81, endPoint x: 390, endPoint y: 151, distance: 199.3
click at [390, 151] on li "學校在確定投稿篇數後，請於中學生網站下載「參賽作品一覽表」 （如附件3），並於校內逐級核章後，留存備查。" at bounding box center [313, 154] width 208 height 14
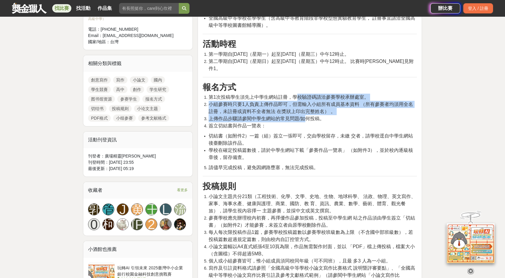
click at [307, 117] on ol "第1次投稿學生須先上中學生網站註冊，學校驗證碼請洽參賽學校承辦處室。 小組參賽時只要1人負責上傳作品即可，但需輸入小組所有成員基本資料 （所有參賽者均須用全名…" at bounding box center [310, 112] width 214 height 36
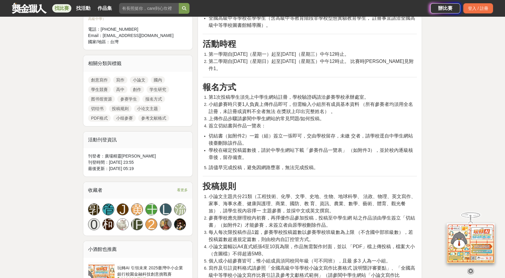
click at [309, 133] on span "切結書（如附件2）一篇（組）簽立一張即可，交由學校留存，未繳 交者，請學校逕自中學生網站後臺刪除該作品。" at bounding box center [311, 139] width 204 height 12
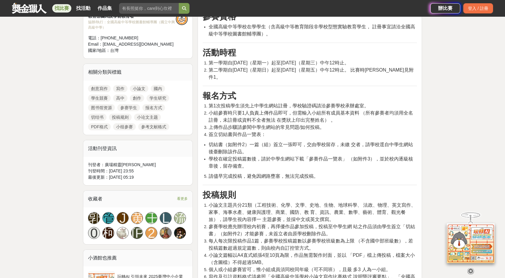
scroll to position [209, 0]
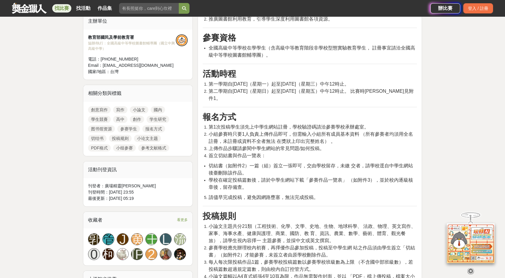
drag, startPoint x: 210, startPoint y: 84, endPoint x: 378, endPoint y: 81, distance: 168.4
click at [378, 81] on li "第一學期自114年9月1日（星期一）起至10月15日（星期三）中午12時止。" at bounding box center [313, 84] width 208 height 7
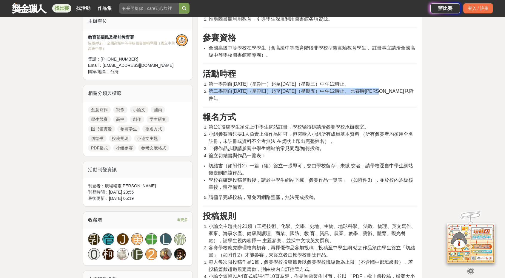
drag, startPoint x: 210, startPoint y: 92, endPoint x: 401, endPoint y: 87, distance: 191.4
click at [400, 89] on span "第二學期自115年2月1日（星期日）起至3月13日（星期五）中午12時止。 比賽時程表詳見附件1。" at bounding box center [311, 95] width 205 height 12
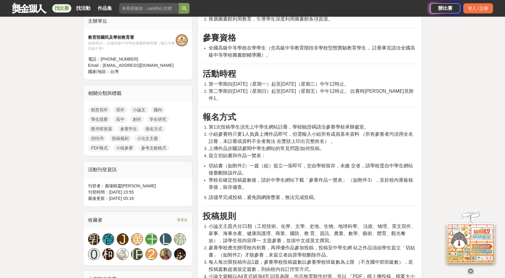
click at [401, 89] on span "第二學期自115年2月1日（星期日）起至3月13日（星期五）中午12時止。 比賽時程表詳見附件1。" at bounding box center [311, 95] width 205 height 12
drag, startPoint x: 280, startPoint y: 90, endPoint x: 403, endPoint y: 86, distance: 123.6
click at [402, 86] on ol "第一學期自114年9月1日（星期一）起至10月15日（星期三）中午12時止。 第二學期自115年2月1日（星期日）起至3月13日（星期五）中午12時止。 比賽…" at bounding box center [310, 91] width 214 height 21
click at [406, 89] on span "第二學期自115年2月1日（星期日）起至3月13日（星期五）中午12時止。 比賽時程表詳見附件1。" at bounding box center [311, 95] width 205 height 12
drag, startPoint x: 367, startPoint y: 91, endPoint x: 405, endPoint y: 90, distance: 37.6
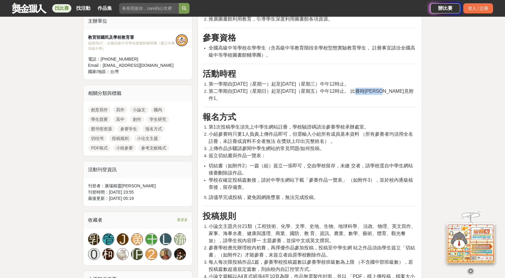
click at [405, 90] on span "第二學期自115年2月1日（星期日）起至3月13日（星期五）中午12時止。 比賽時程表詳見附件1。" at bounding box center [311, 95] width 205 height 12
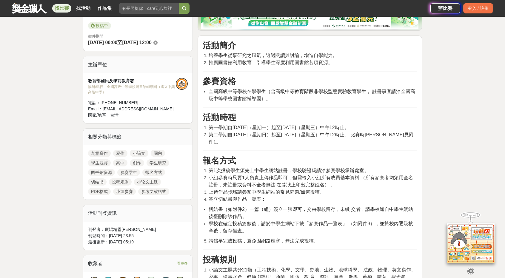
scroll to position [90, 0]
